Goal: Information Seeking & Learning: Understand process/instructions

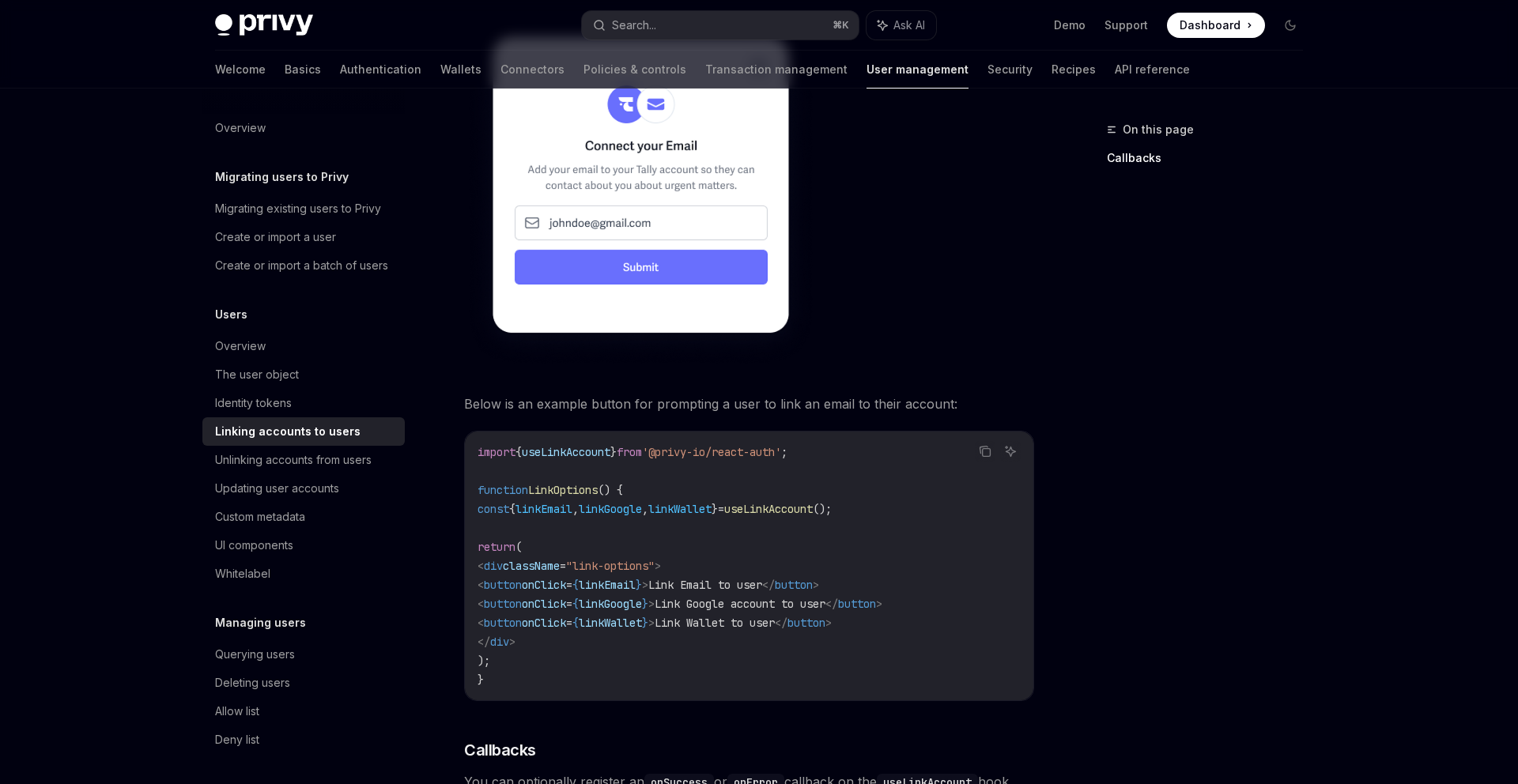
scroll to position [1070, 0]
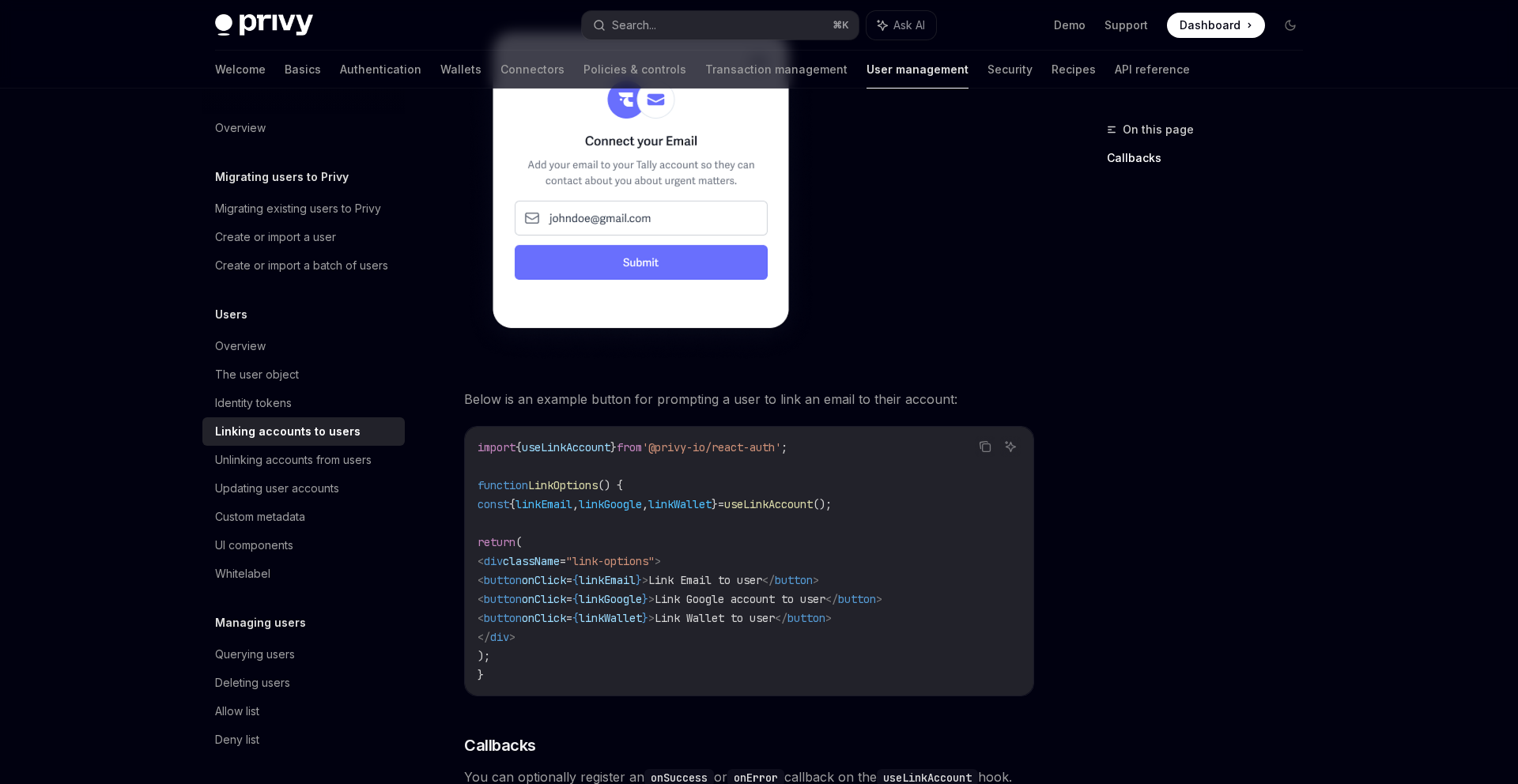
click at [580, 440] on span "useLinkAccount" at bounding box center [566, 447] width 89 height 14
copy span "useLinkAccount"
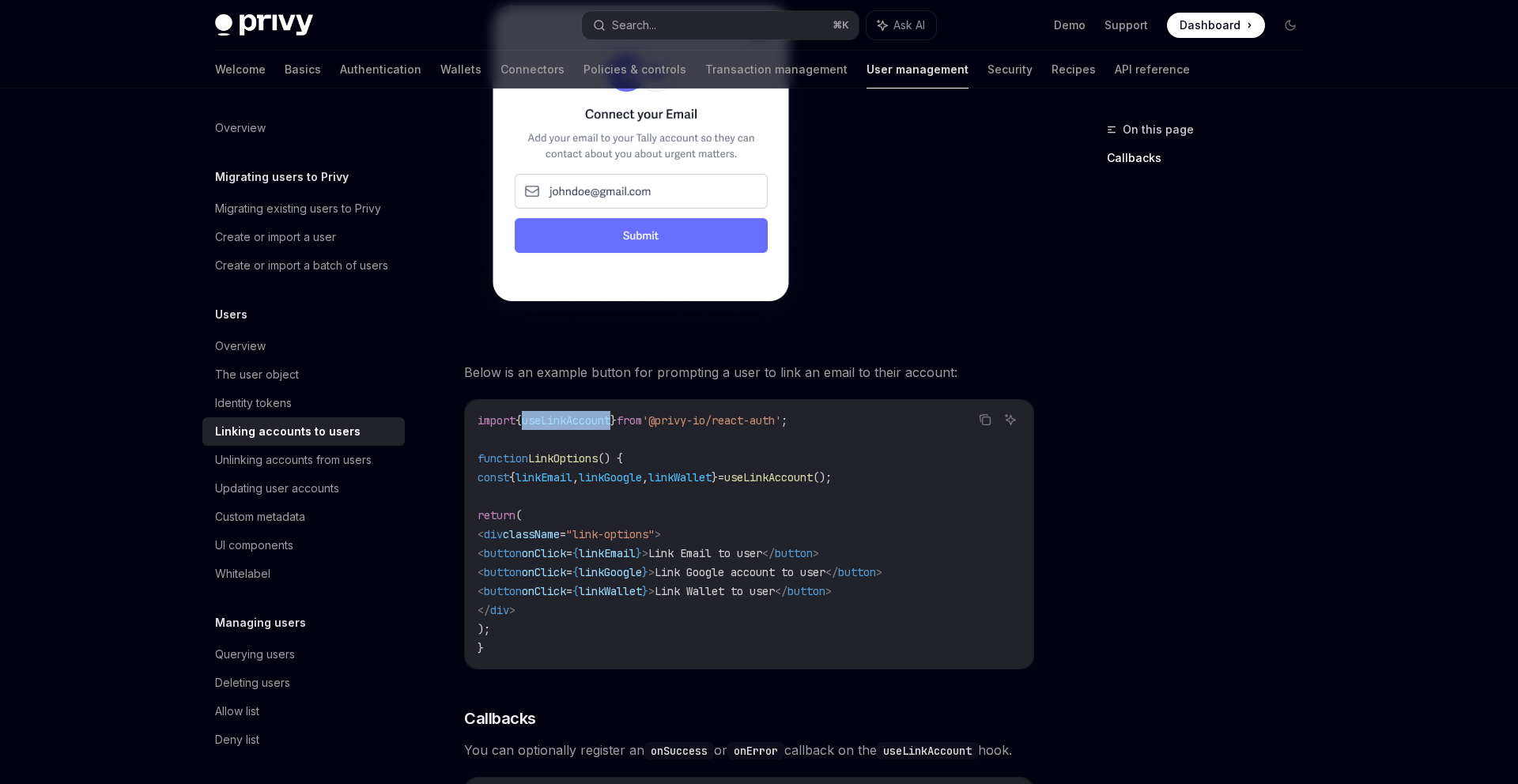
scroll to position [1099, 0]
click at [911, 451] on code "import { useLinkAccount } from '@privy-io/react-auth' ; function LinkOptions ()…" at bounding box center [749, 533] width 544 height 247
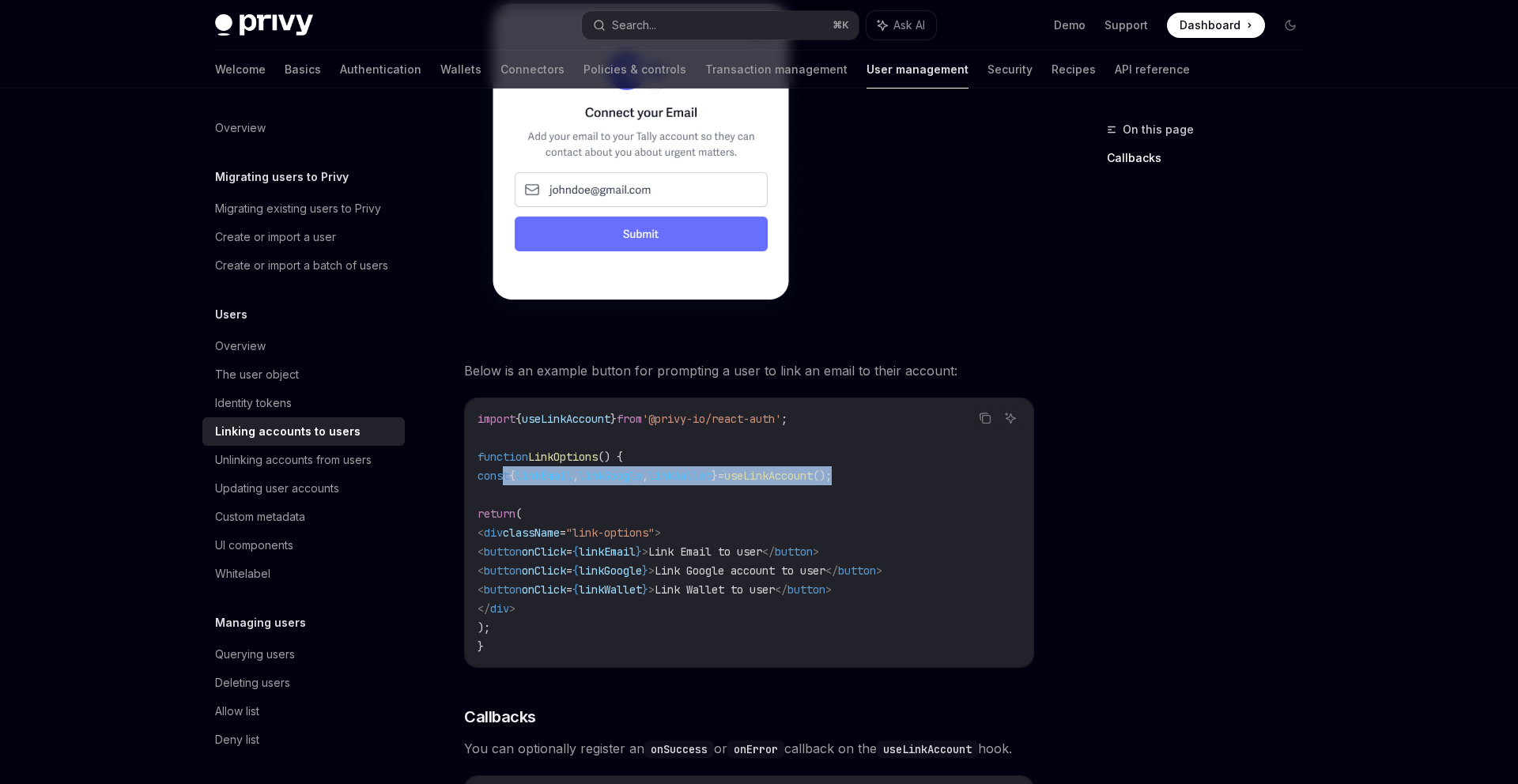
drag, startPoint x: 911, startPoint y: 451, endPoint x: 504, endPoint y: 455, distance: 407.0
click at [504, 455] on code "import { useLinkAccount } from '@privy-io/react-auth' ; function LinkOptions ()…" at bounding box center [749, 533] width 544 height 247
copy span "const { linkEmail , linkGoogle , linkWallet } = useLinkAccount ();"
